Goal: Task Accomplishment & Management: Manage account settings

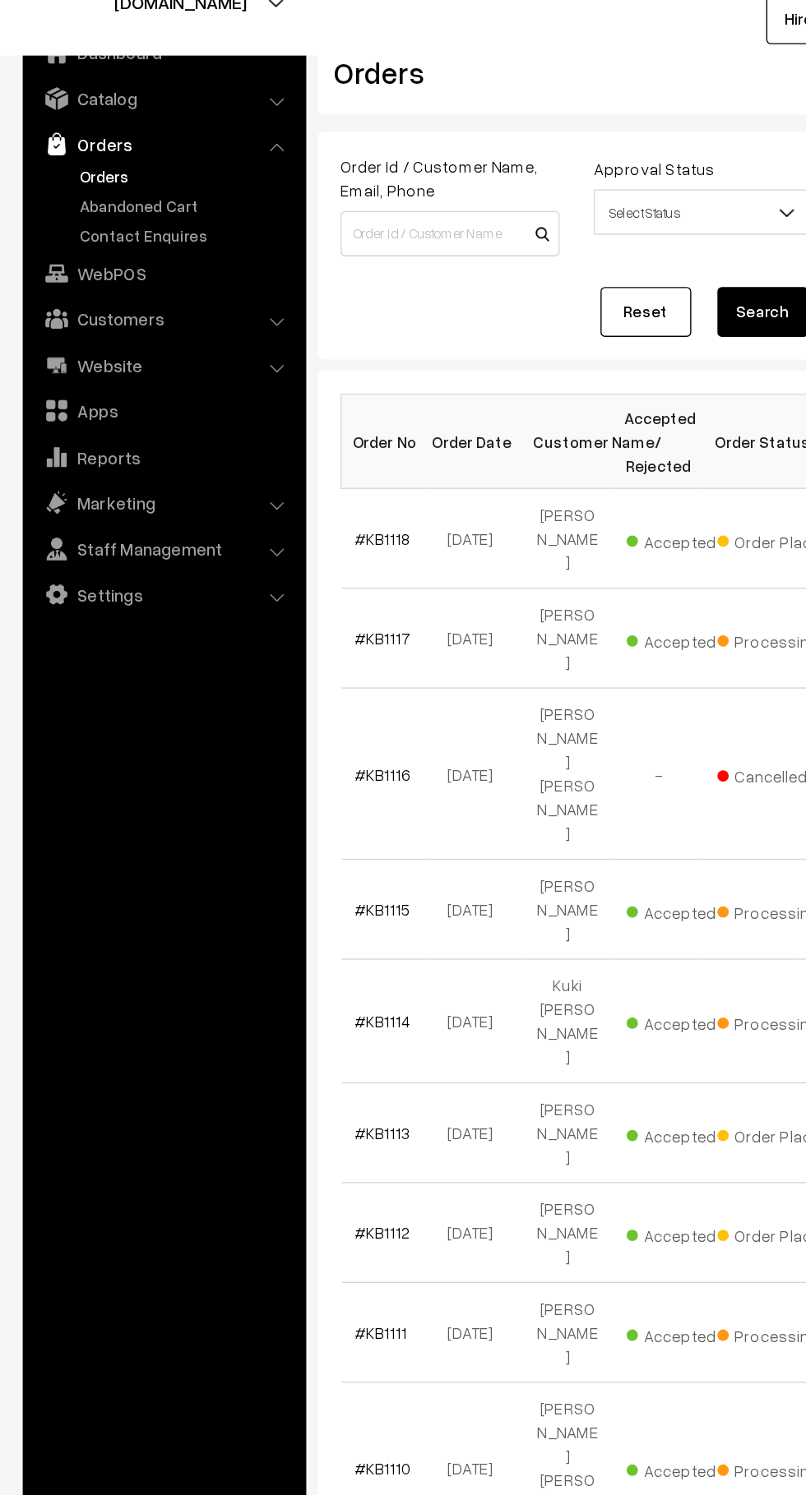
click at [154, 207] on link "Abandoned Cart" at bounding box center [134, 204] width 163 height 17
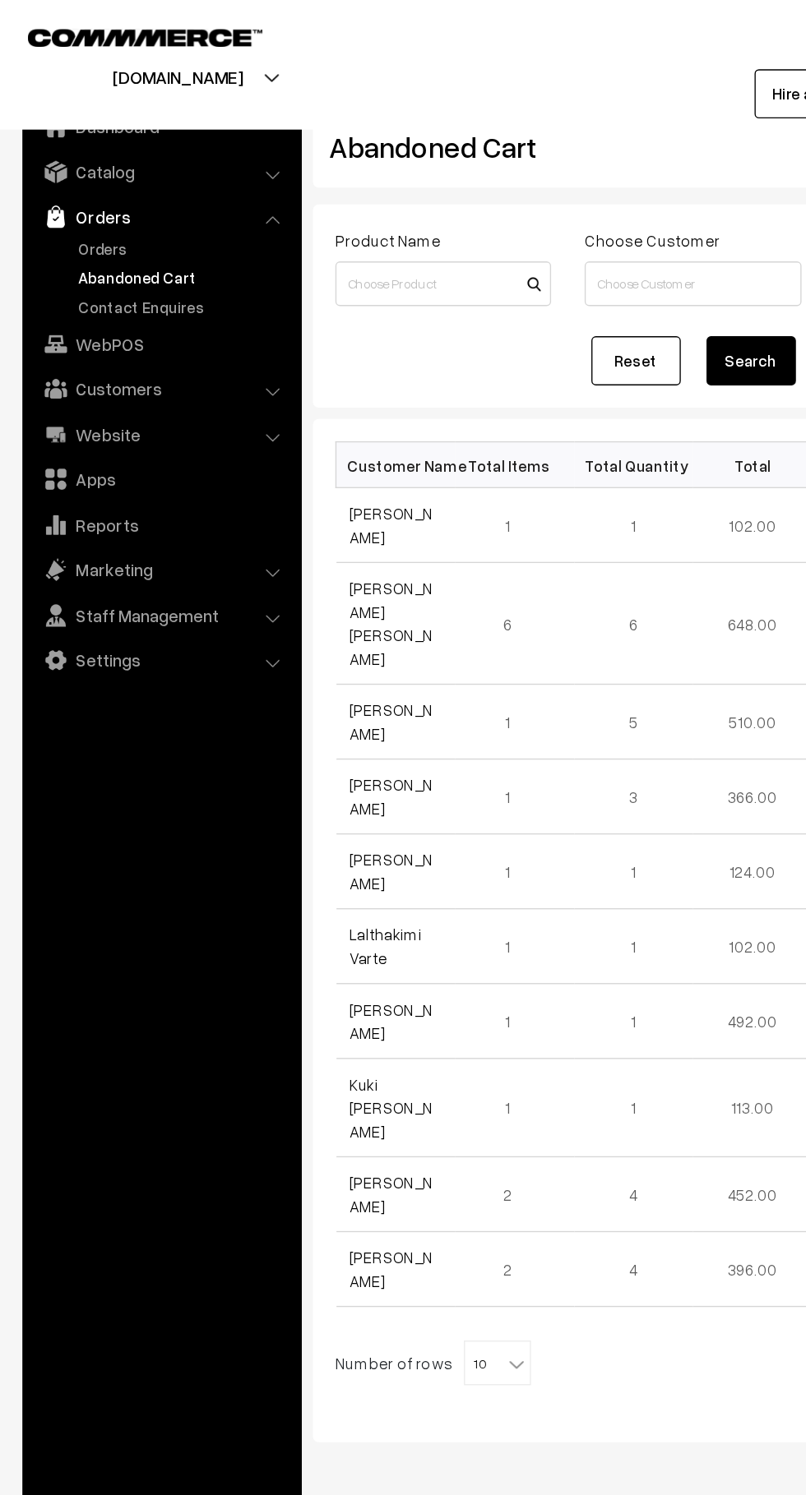
click at [85, 187] on link "Orders" at bounding box center [134, 182] width 163 height 17
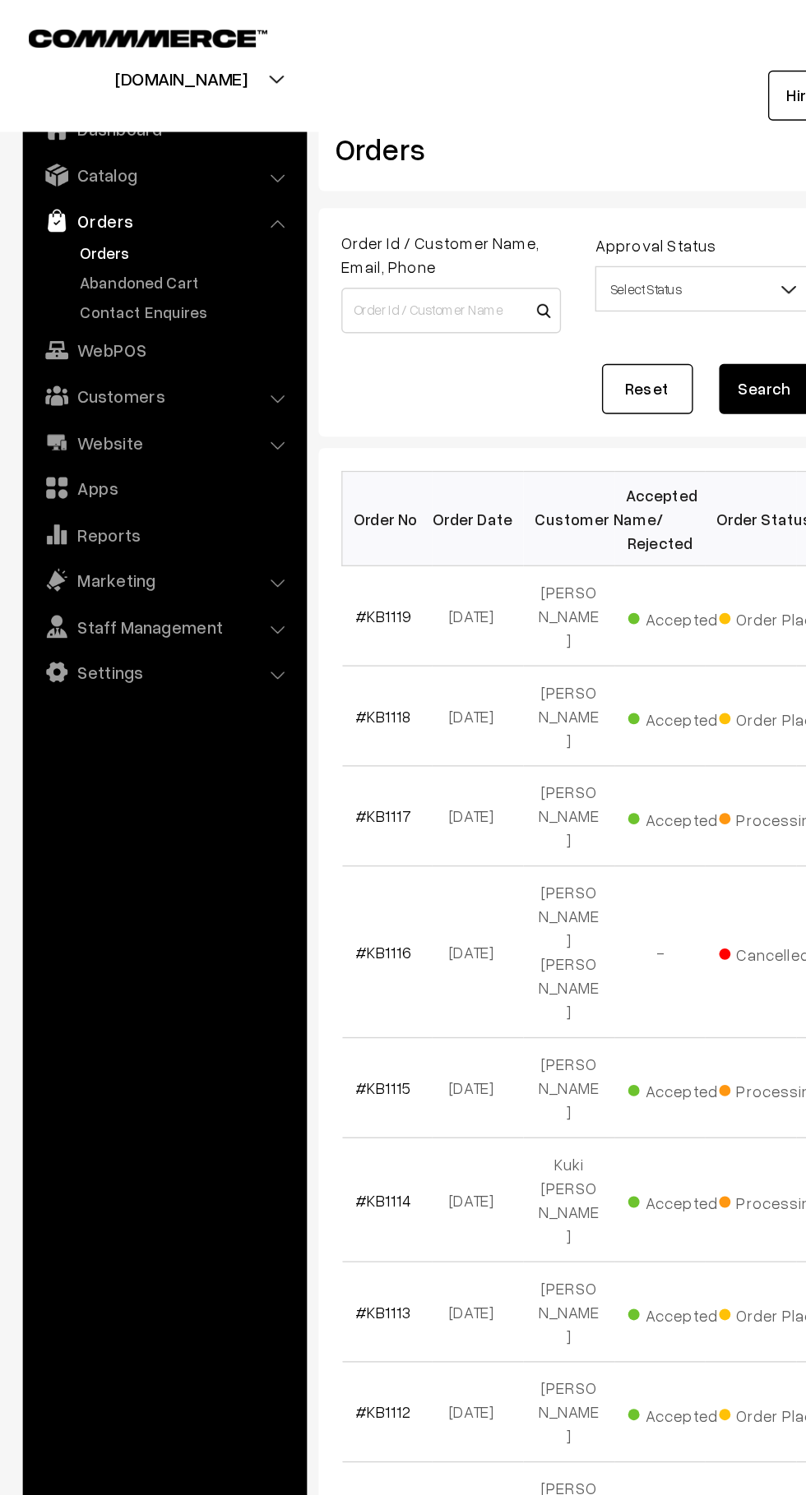
click at [145, 203] on link "Abandoned Cart" at bounding box center [134, 204] width 163 height 17
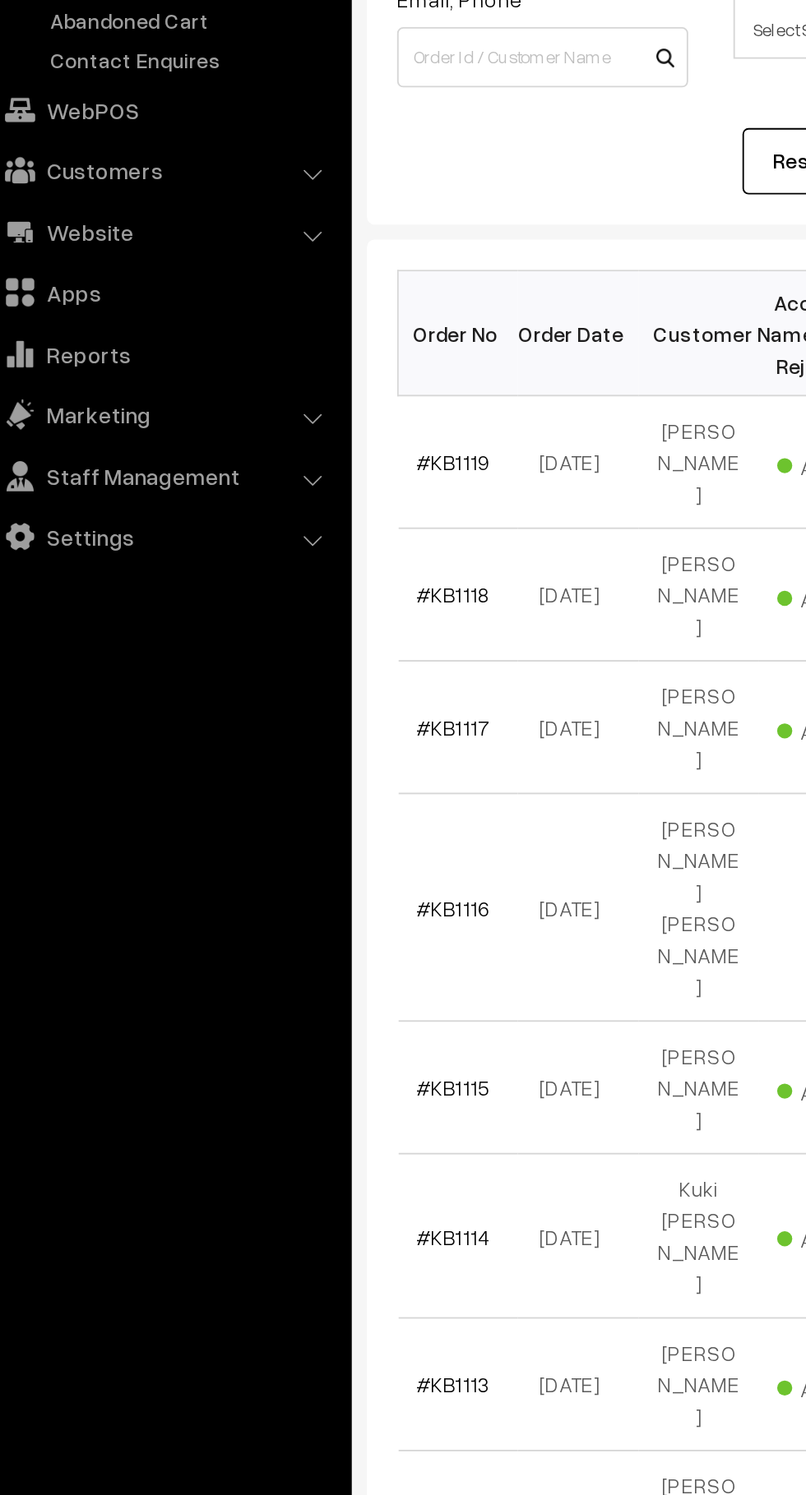
click at [293, 438] on link "#KB1119" at bounding box center [277, 445] width 40 height 14
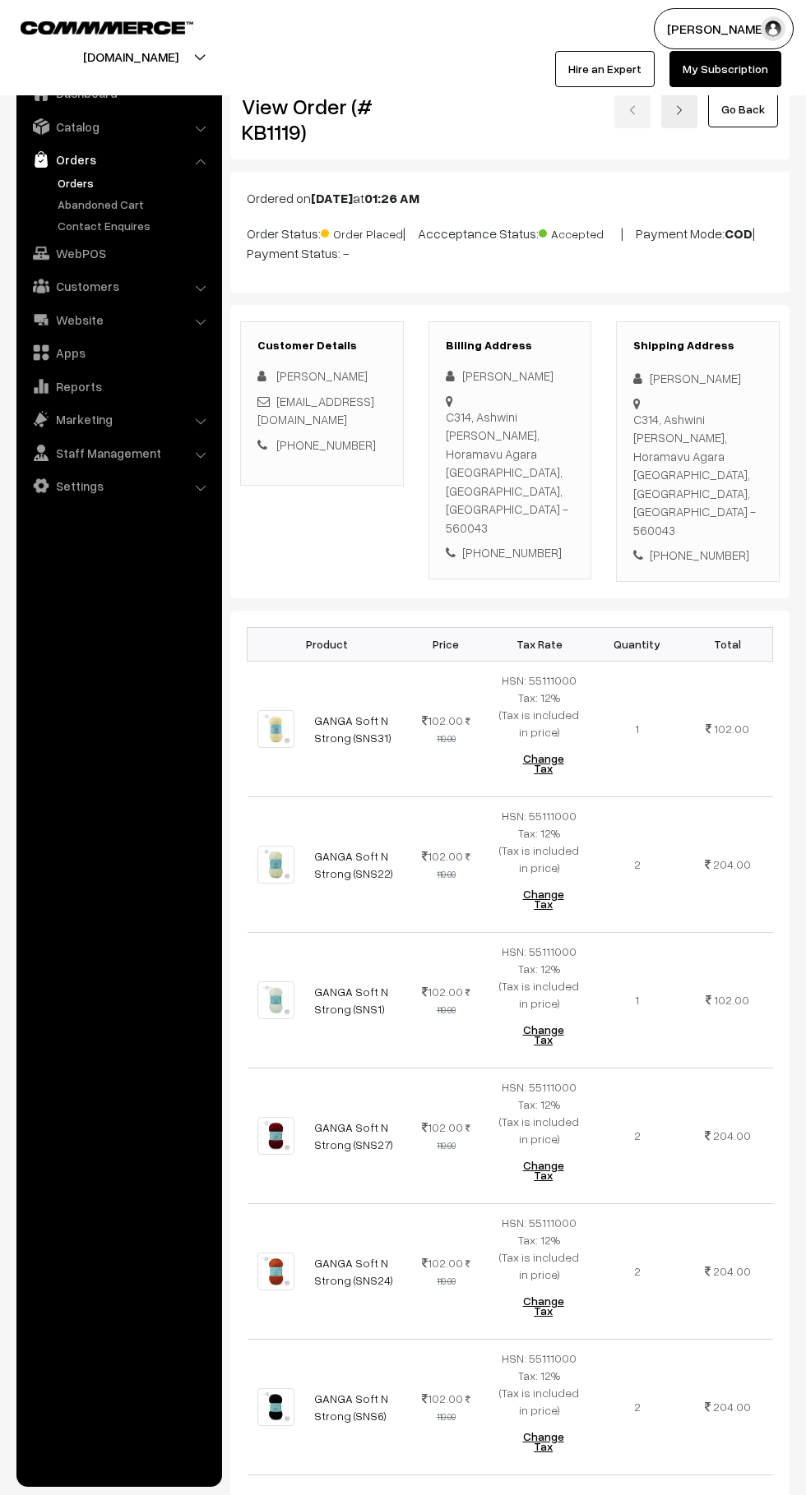
scroll to position [3, 0]
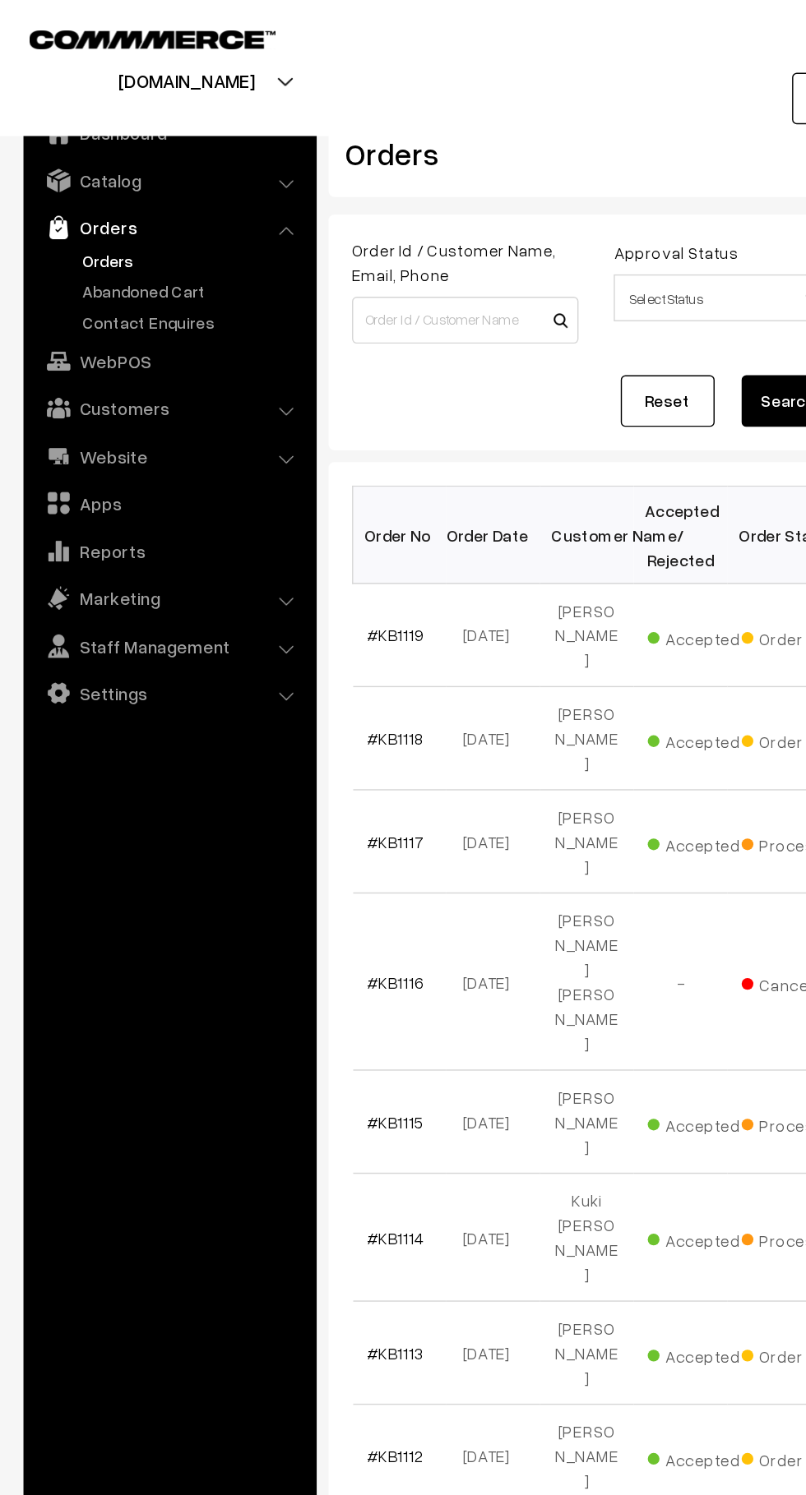
click at [142, 203] on link "Abandoned Cart" at bounding box center [134, 204] width 163 height 17
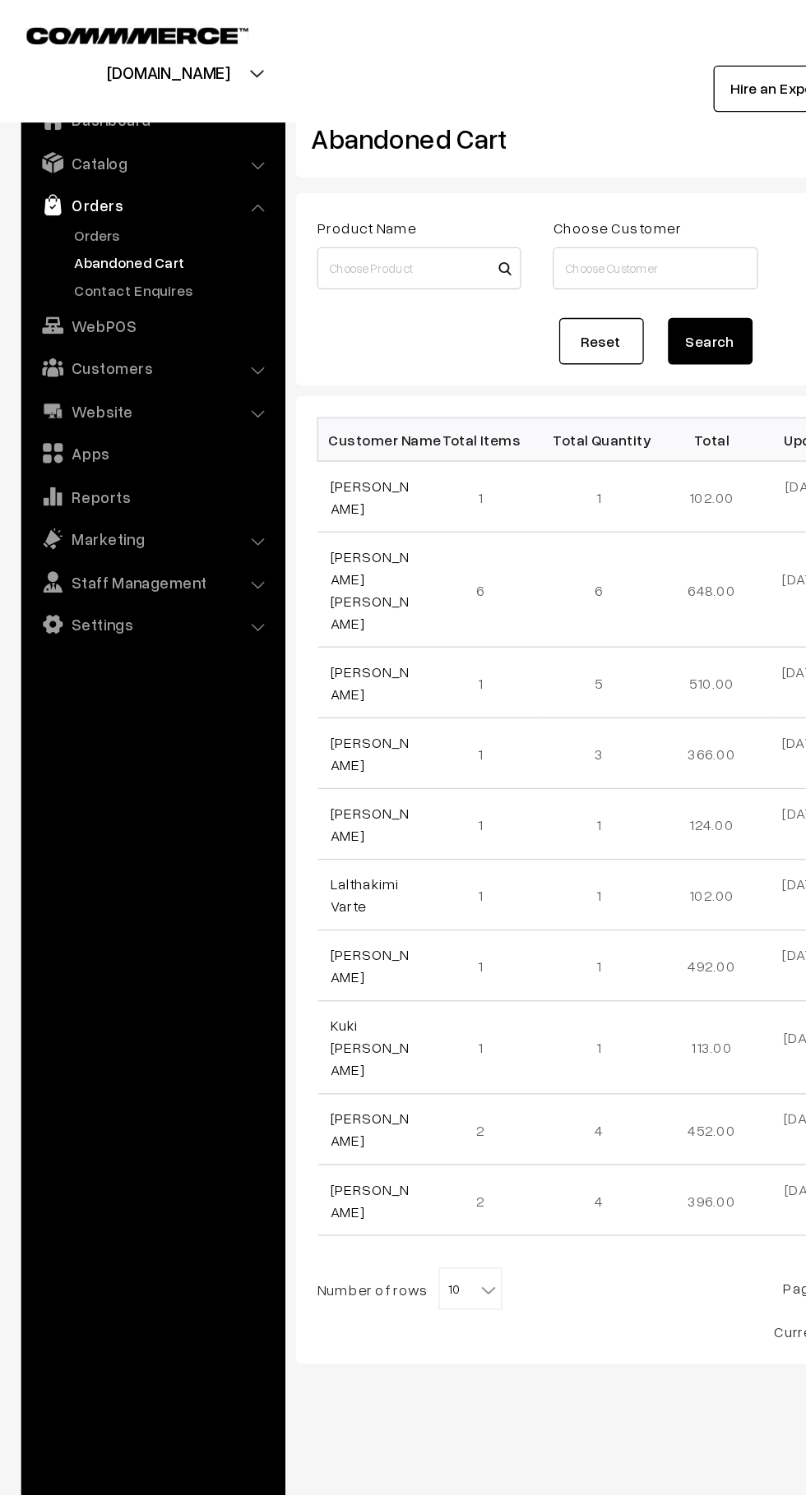
click at [80, 184] on link "Orders" at bounding box center [134, 182] width 163 height 17
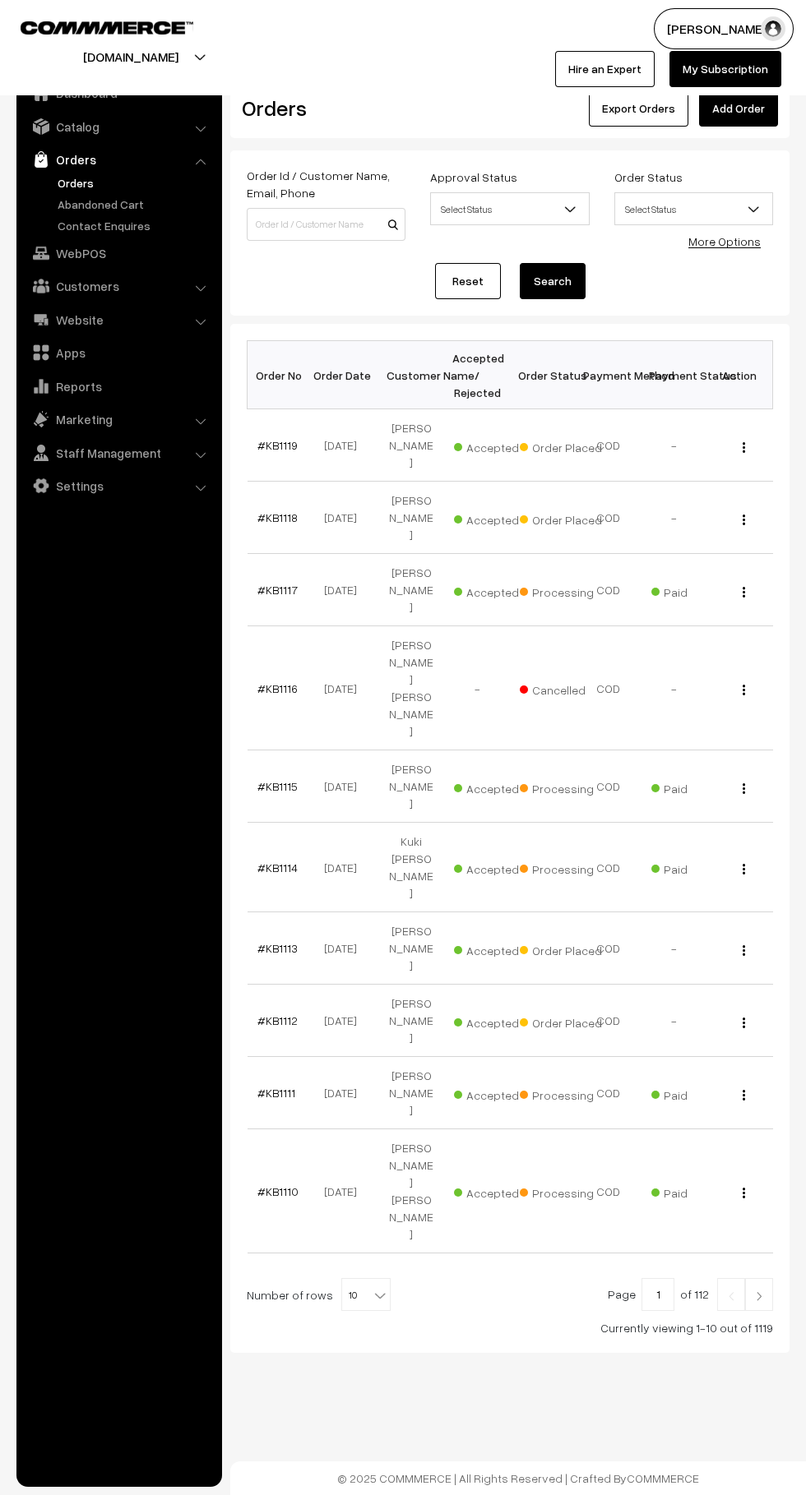
click at [300, 482] on td "#KB1118" at bounding box center [280, 518] width 66 height 72
click at [282, 438] on link "#KB1119" at bounding box center [277, 445] width 40 height 14
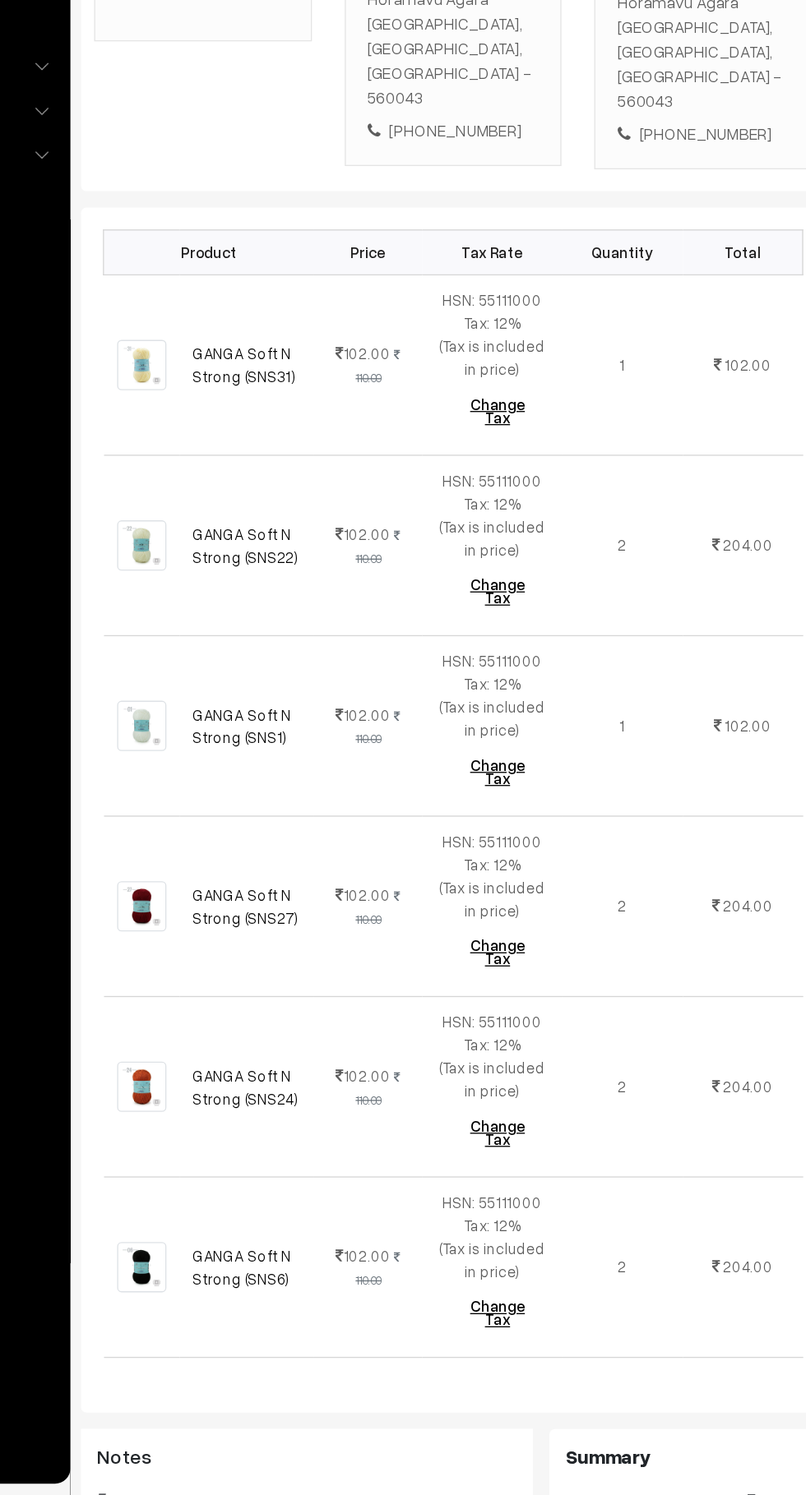
scroll to position [625, 0]
